Goal: Information Seeking & Learning: Find specific fact

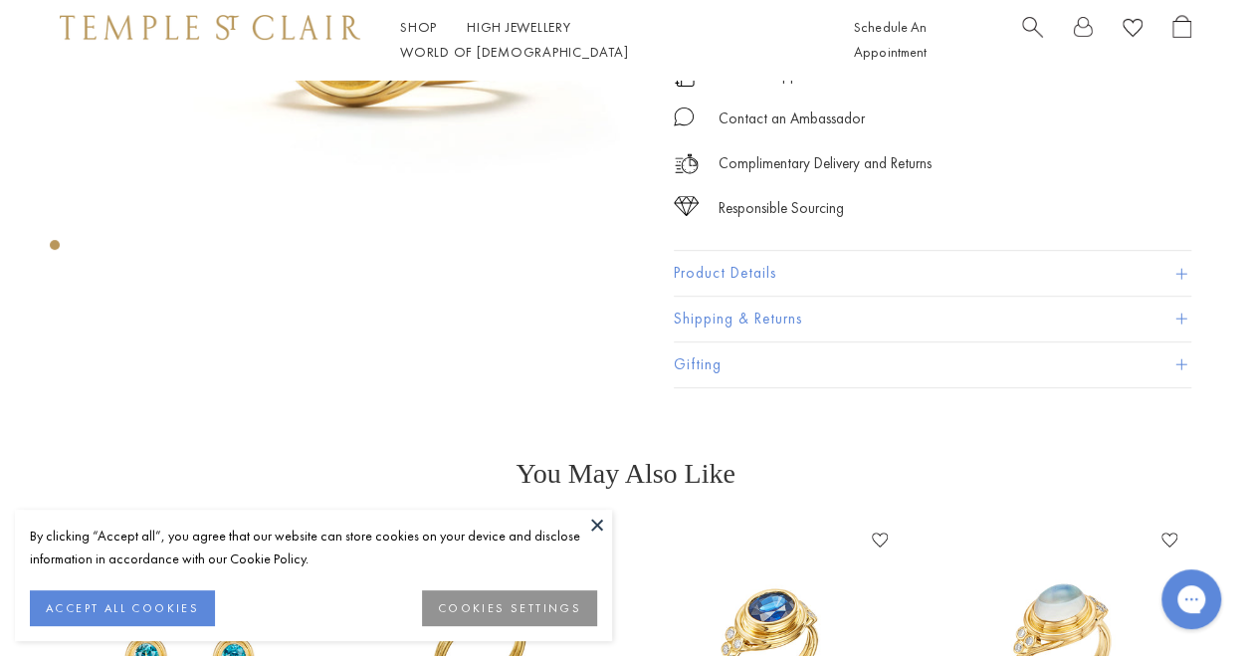
click at [819, 281] on button "Product Details" at bounding box center [932, 273] width 517 height 45
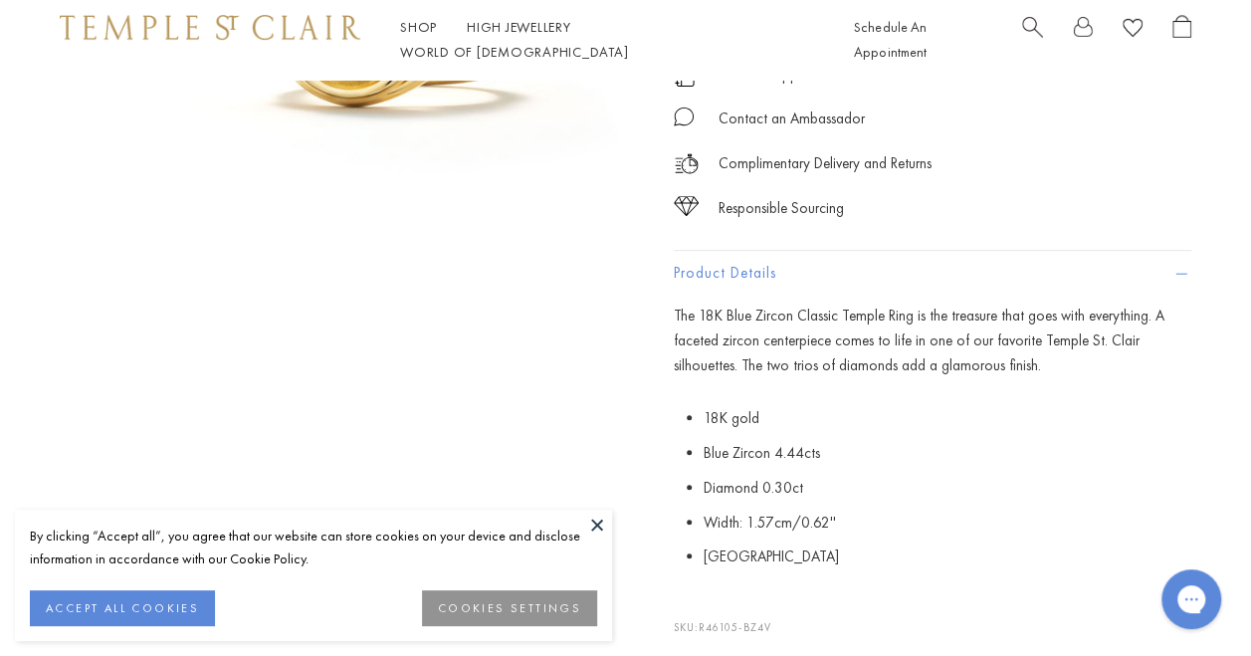
scroll to position [617, 0]
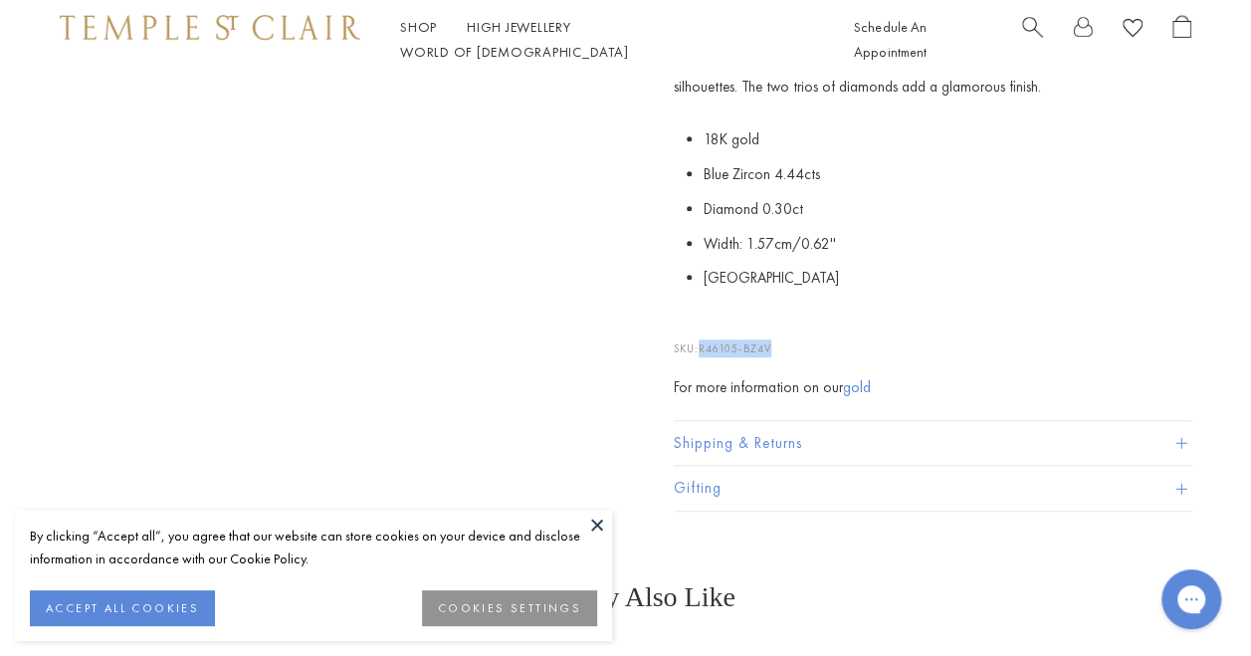
drag, startPoint x: 703, startPoint y: 351, endPoint x: 779, endPoint y: 350, distance: 76.6
click at [779, 350] on p "SKU: R46105-BZ4V" at bounding box center [932, 338] width 517 height 38
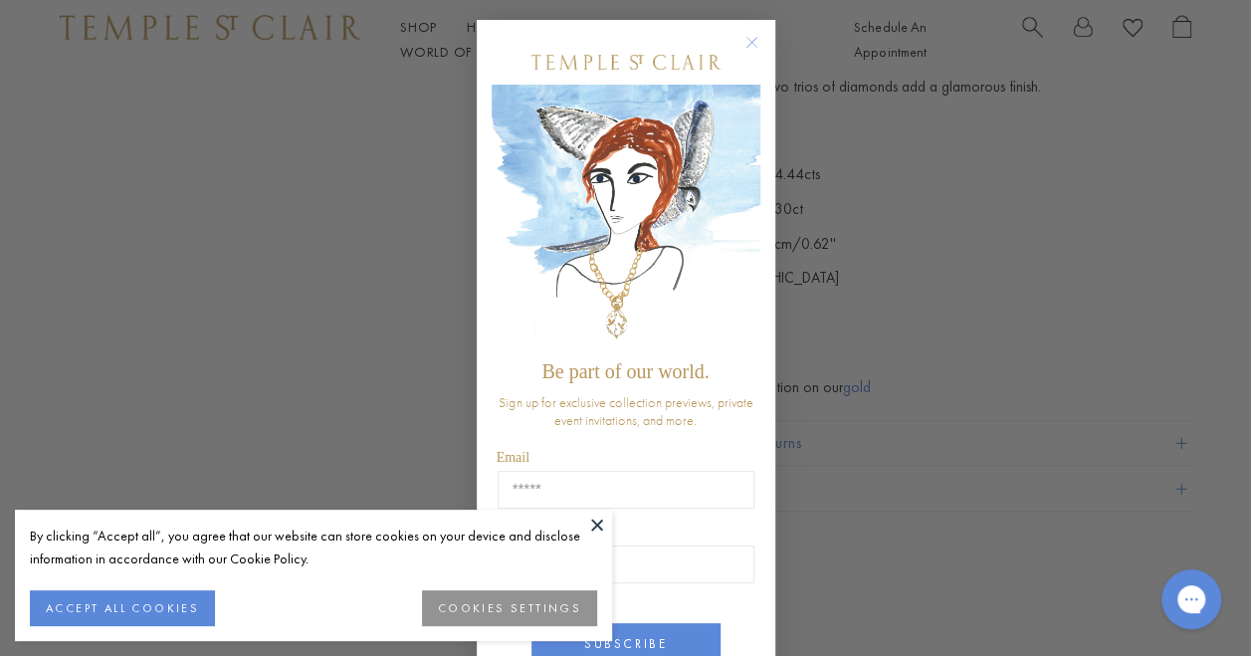
copy span "R46105-BZ4V"
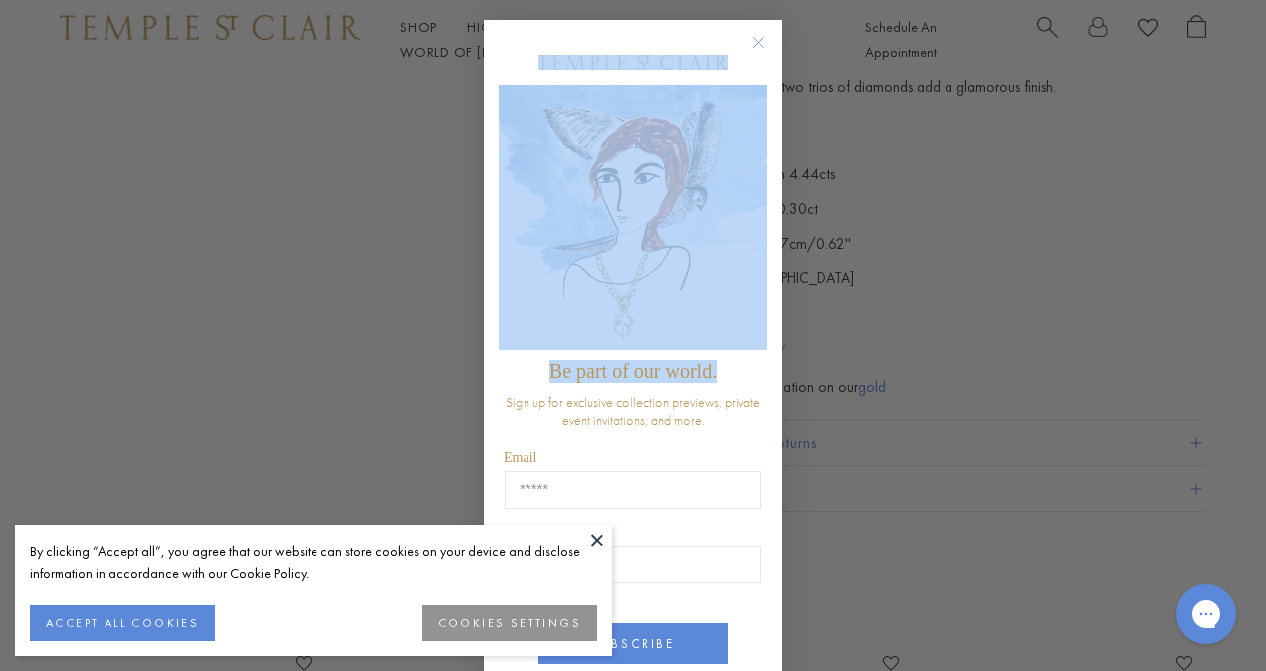
drag, startPoint x: 779, startPoint y: 350, endPoint x: 757, endPoint y: 42, distance: 309.3
click at [757, 42] on div "Close dialog Be part of our world. Sign up for exclusive collection previews, p…" at bounding box center [633, 335] width 338 height 671
click at [750, 40] on circle "Close dialog" at bounding box center [759, 43] width 24 height 24
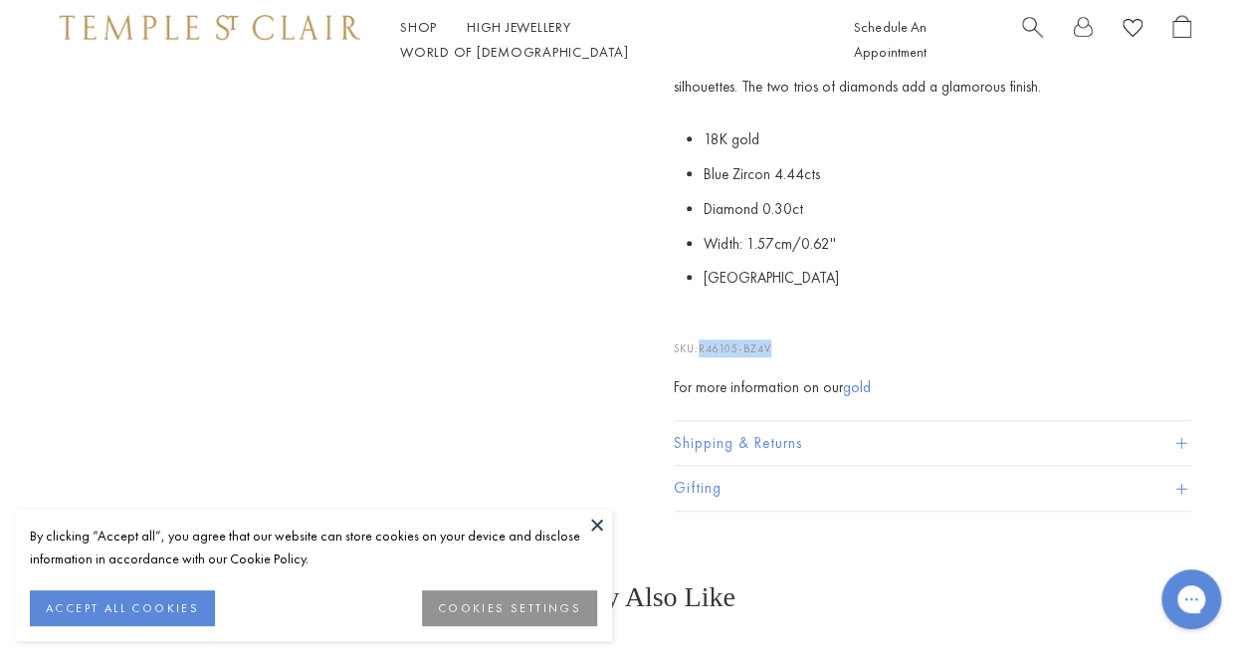
drag, startPoint x: 700, startPoint y: 349, endPoint x: 774, endPoint y: 345, distance: 74.7
click at [774, 345] on p "SKU: R46105-BZ4V" at bounding box center [932, 338] width 517 height 38
copy p "R46105-BZ4V"
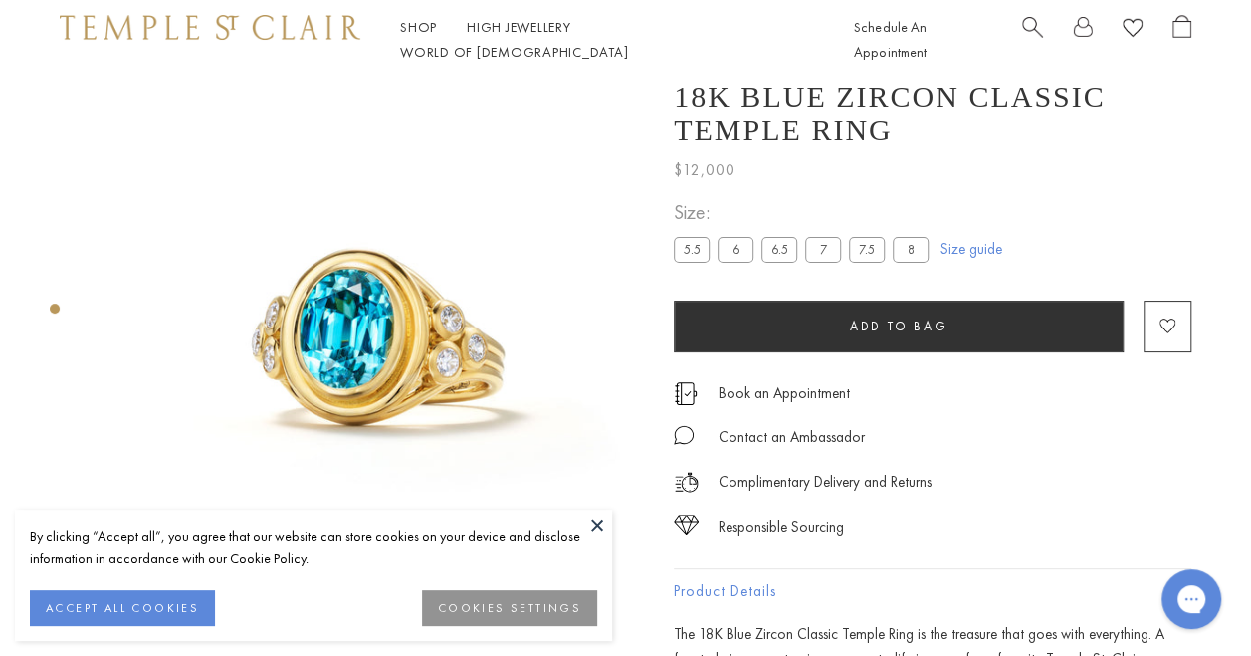
scroll to position [0, 0]
